Goal: Task Accomplishment & Management: Complete application form

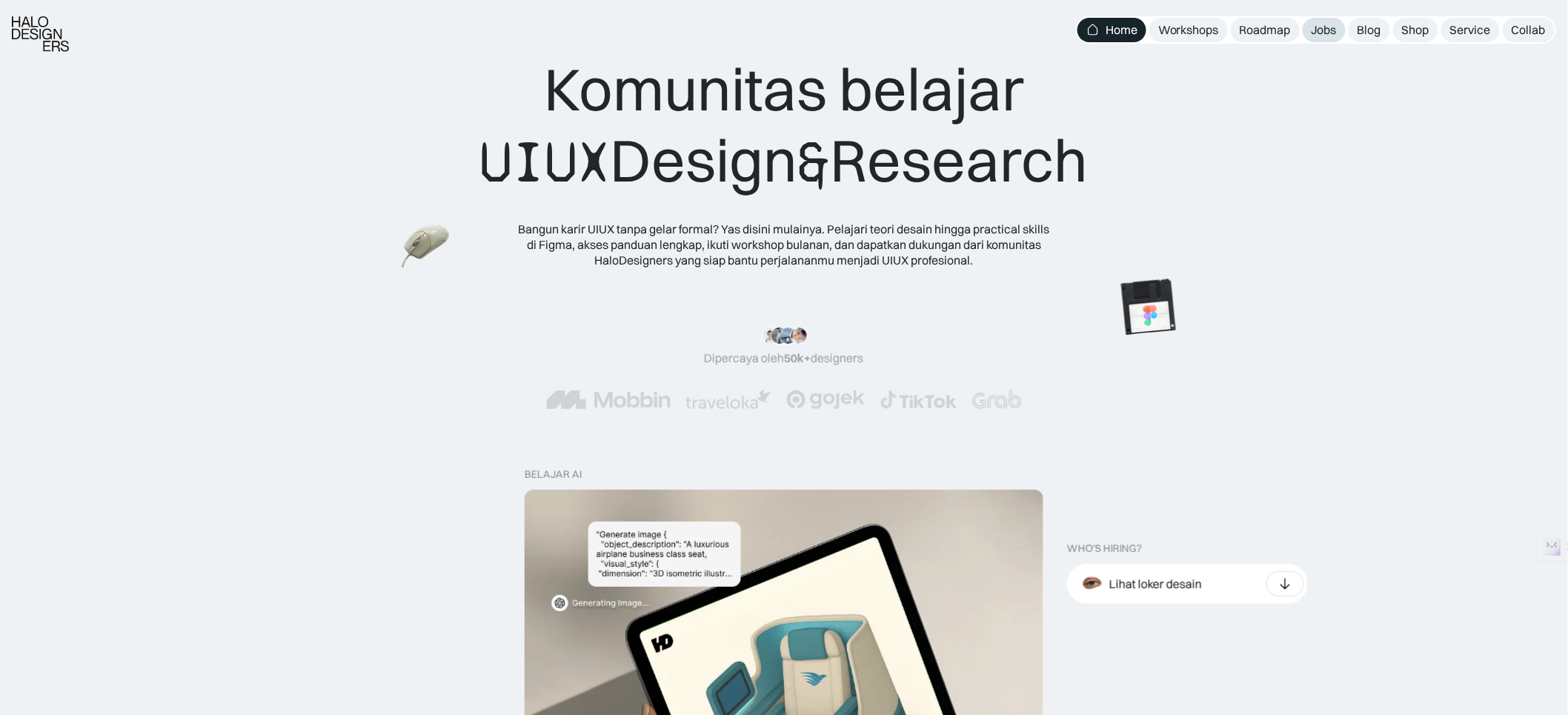
scroll to position [270, 0]
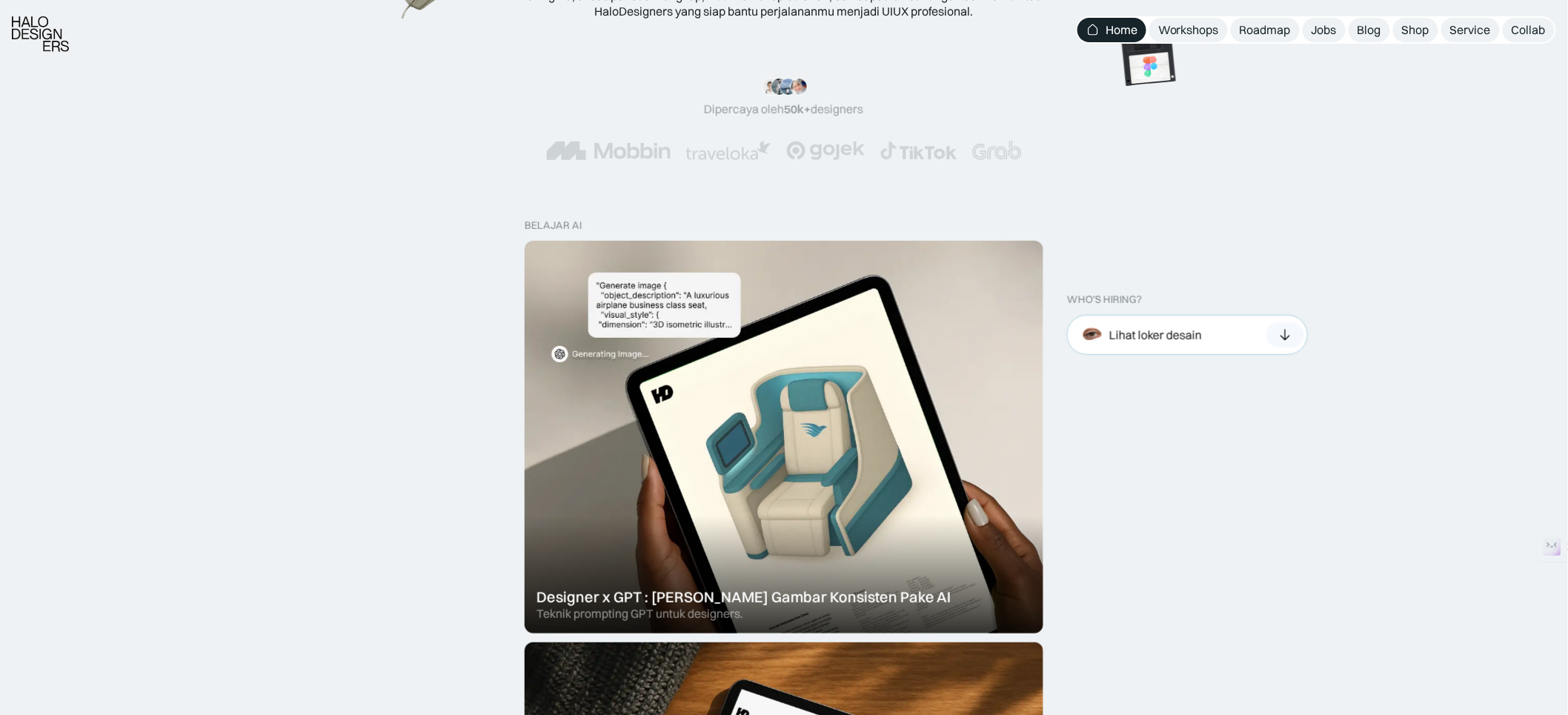
click at [1209, 318] on div "Lihat loker desain" at bounding box center [1187, 334] width 241 height 40
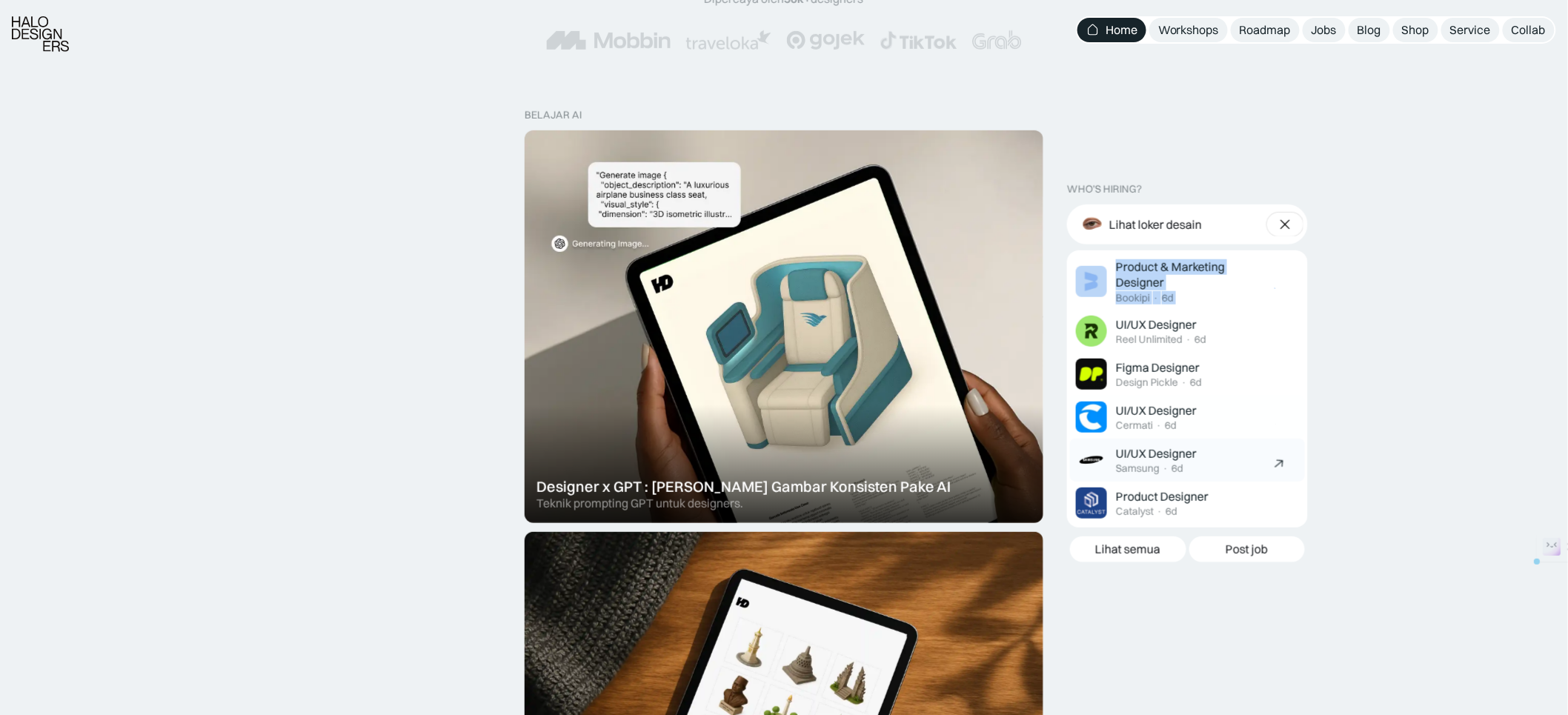
scroll to position [404, 0]
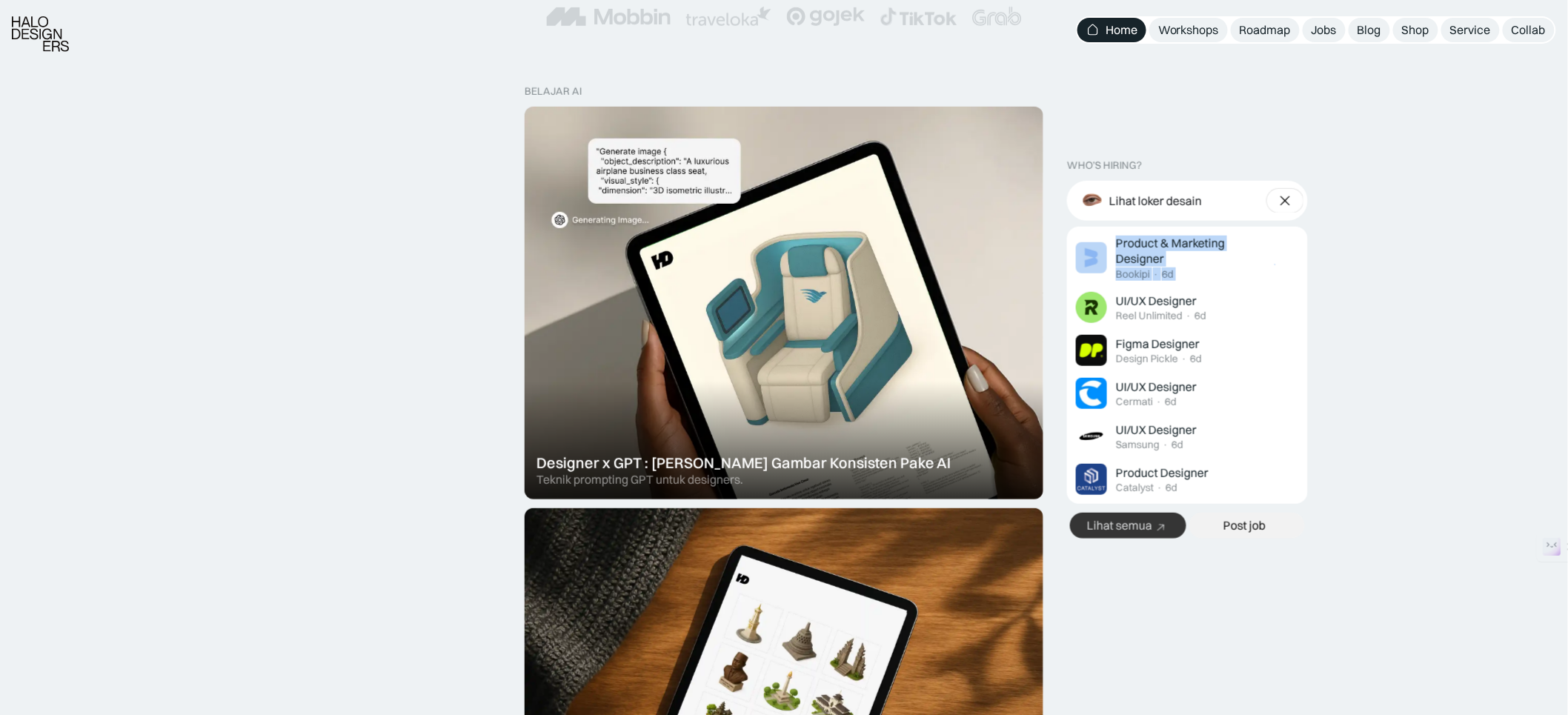
click at [1147, 516] on link "Lihat semua" at bounding box center [1127, 525] width 116 height 26
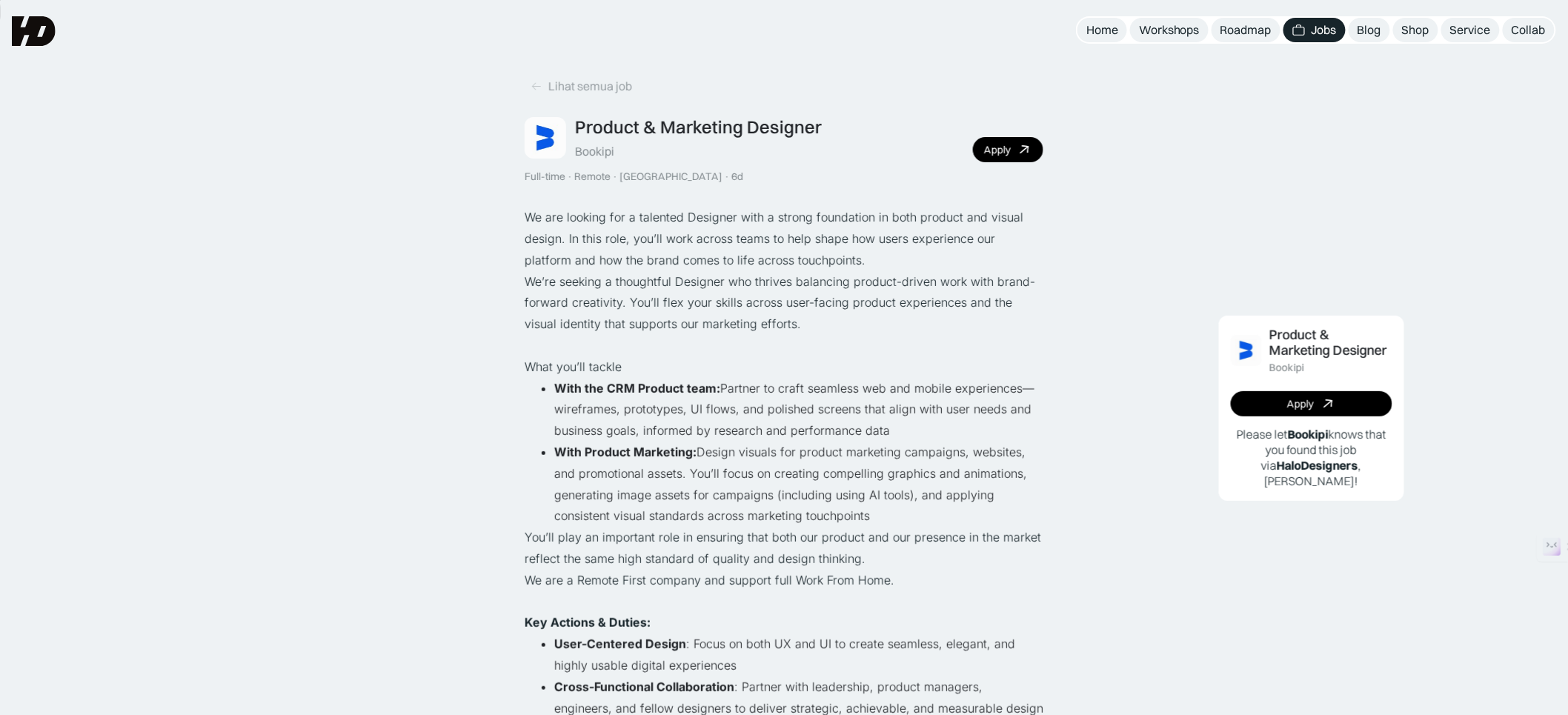
click at [999, 134] on div "Product & Marketing Designer Bookipi Full-time · Remote · Indonesia · 6d Apply" at bounding box center [784, 149] width 519 height 67
click at [1000, 149] on div "Apply" at bounding box center [997, 150] width 27 height 13
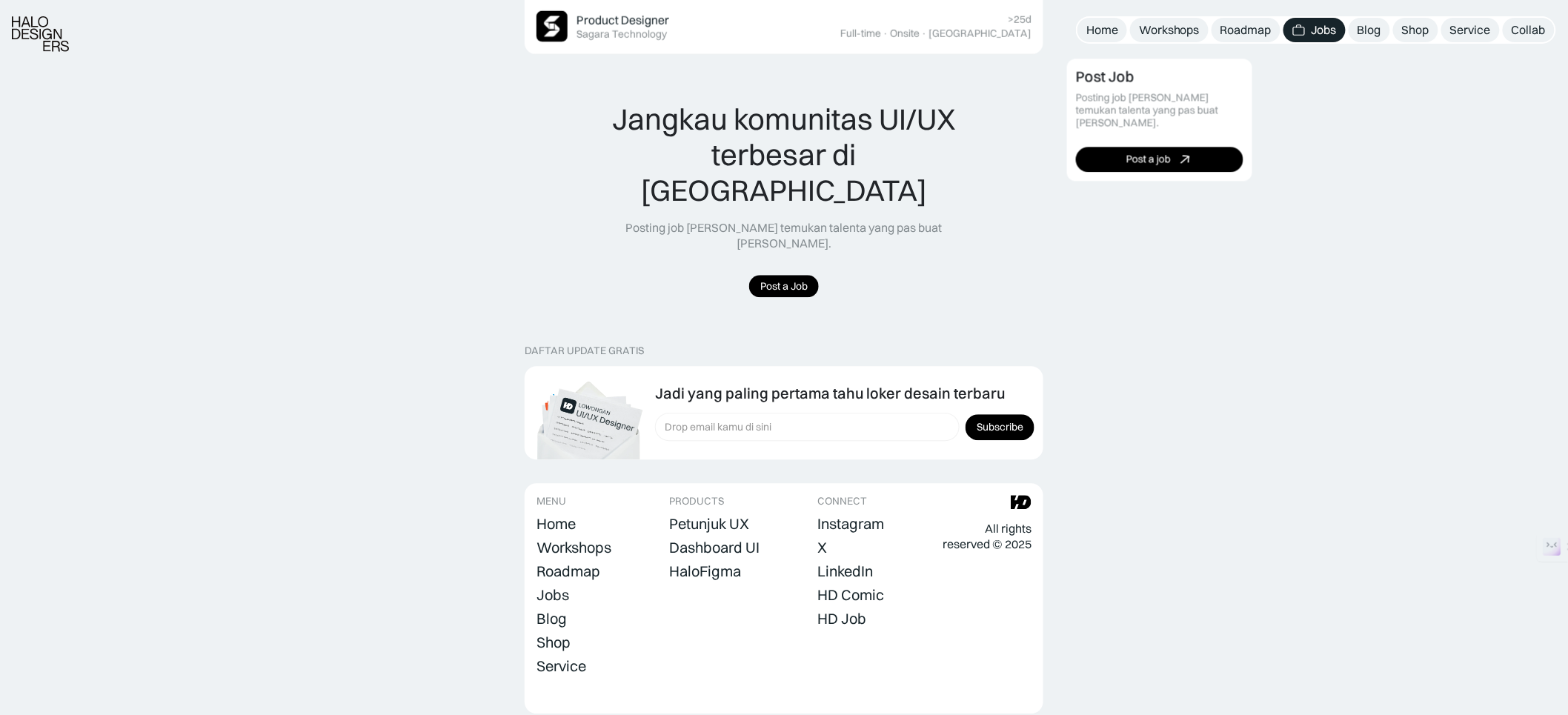
scroll to position [1367, 0]
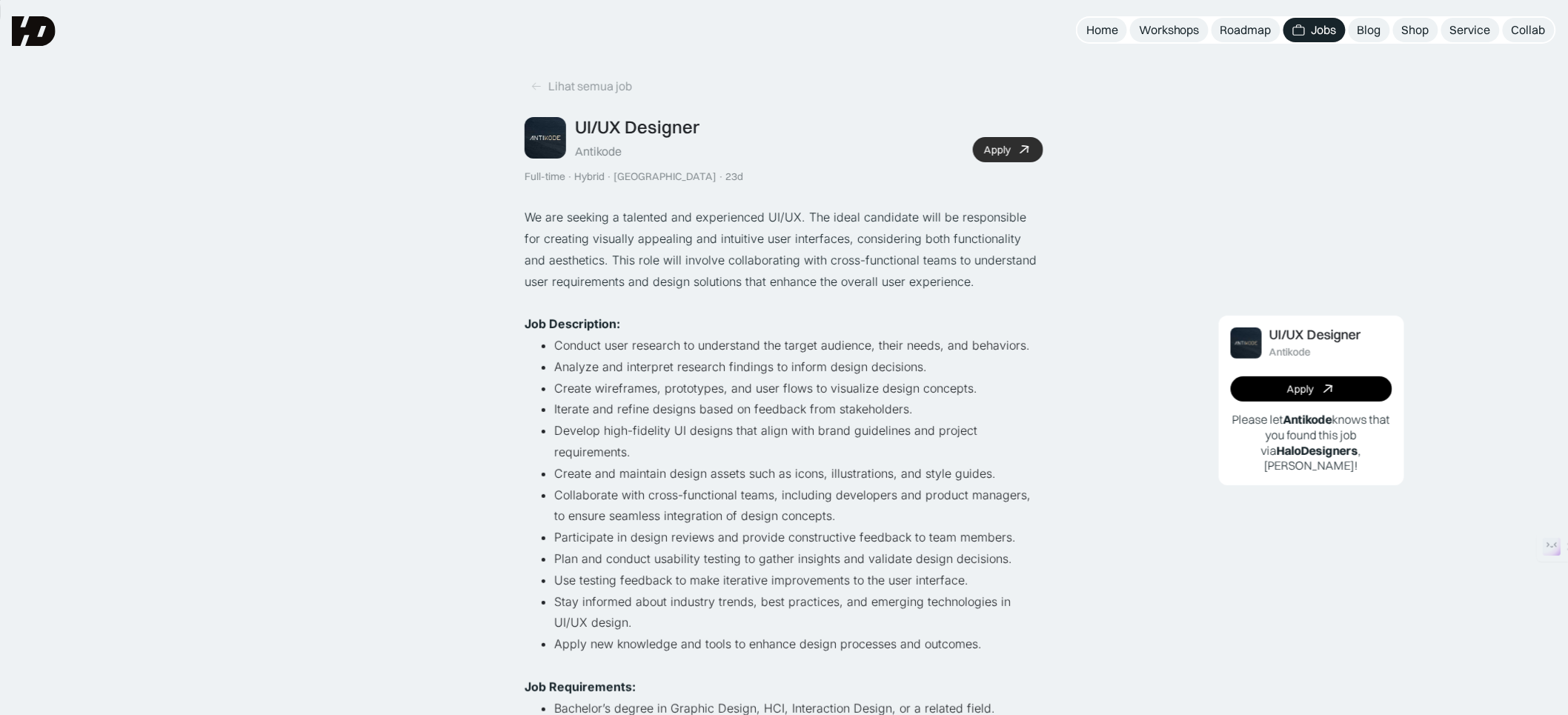
click at [1029, 143] on div at bounding box center [1024, 150] width 16 height 15
